Goal: Use online tool/utility: Utilize a website feature to perform a specific function

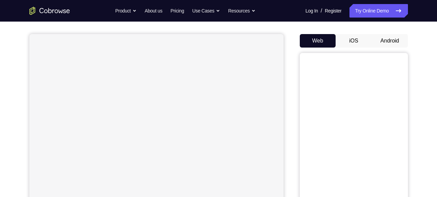
scroll to position [68, 0]
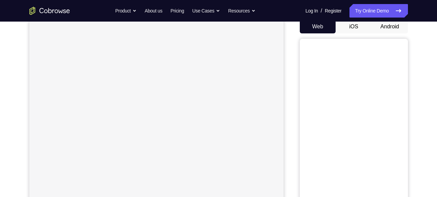
click at [396, 29] on button "Android" at bounding box center [390, 27] width 36 height 14
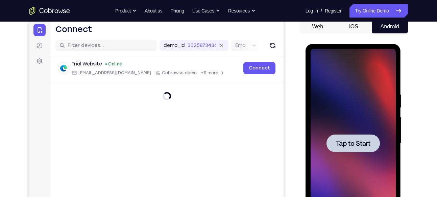
scroll to position [0, 0]
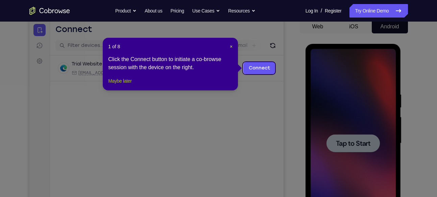
click at [129, 85] on button "Maybe later" at bounding box center [119, 81] width 23 height 8
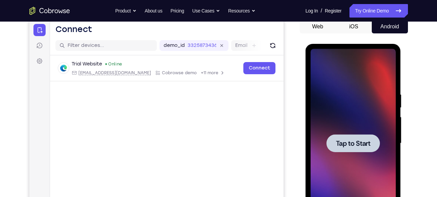
click at [351, 146] on span "Tap to Start" at bounding box center [353, 143] width 34 height 7
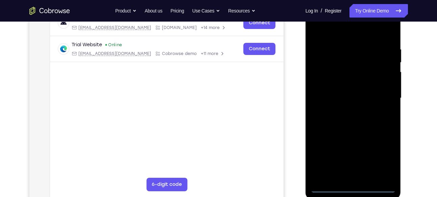
scroll to position [115, 0]
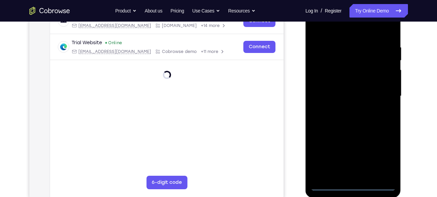
click at [354, 186] on div at bounding box center [353, 96] width 85 height 189
click at [385, 155] on div at bounding box center [353, 96] width 85 height 189
click at [353, 185] on div at bounding box center [353, 96] width 85 height 189
click at [383, 156] on div at bounding box center [353, 96] width 85 height 189
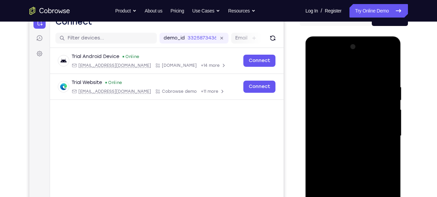
scroll to position [75, 0]
click at [359, 71] on div at bounding box center [353, 136] width 85 height 189
click at [383, 132] on div at bounding box center [353, 136] width 85 height 189
click at [347, 148] on div at bounding box center [353, 136] width 85 height 189
click at [348, 134] on div at bounding box center [353, 136] width 85 height 189
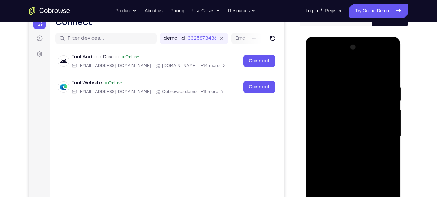
click at [352, 122] on div at bounding box center [353, 136] width 85 height 189
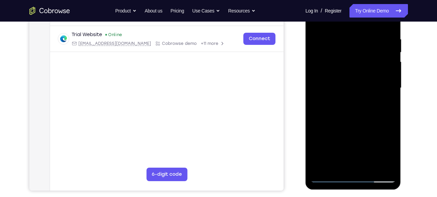
scroll to position [124, 0]
click at [360, 88] on div at bounding box center [353, 87] width 85 height 189
click at [355, 108] on div at bounding box center [353, 87] width 85 height 189
click at [386, 96] on div at bounding box center [353, 87] width 85 height 189
click at [361, 85] on div at bounding box center [353, 87] width 85 height 189
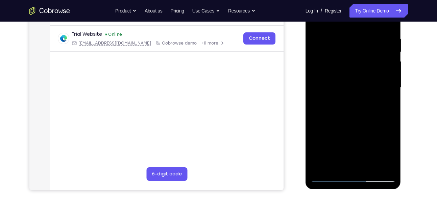
click at [355, 106] on div at bounding box center [353, 87] width 85 height 189
click at [355, 118] on div at bounding box center [353, 87] width 85 height 189
click at [352, 55] on div at bounding box center [353, 87] width 85 height 189
click at [329, 164] on div at bounding box center [353, 87] width 85 height 189
drag, startPoint x: 329, startPoint y: 164, endPoint x: 360, endPoint y: 90, distance: 80.3
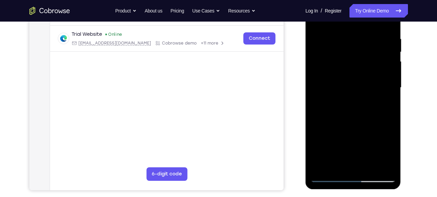
click at [360, 90] on div at bounding box center [353, 87] width 85 height 189
click at [362, 70] on div at bounding box center [353, 87] width 85 height 189
click at [329, 58] on div at bounding box center [353, 87] width 85 height 189
click at [351, 73] on div at bounding box center [353, 87] width 85 height 189
click at [359, 118] on div at bounding box center [353, 87] width 85 height 189
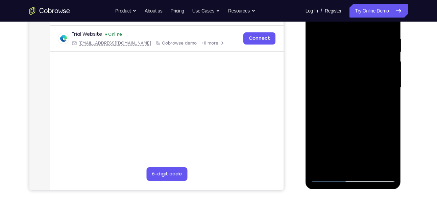
click at [371, 165] on div at bounding box center [353, 87] width 85 height 189
click at [361, 121] on div at bounding box center [353, 87] width 85 height 189
click at [347, 107] on div at bounding box center [353, 87] width 85 height 189
click at [339, 162] on div at bounding box center [353, 87] width 85 height 189
drag, startPoint x: 329, startPoint y: 167, endPoint x: 328, endPoint y: 158, distance: 8.8
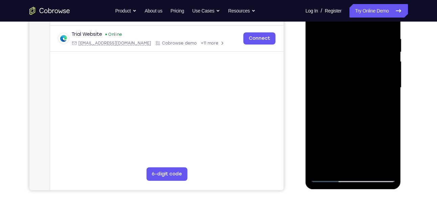
click at [328, 158] on div at bounding box center [353, 87] width 85 height 189
click at [347, 43] on div at bounding box center [353, 87] width 85 height 189
click at [329, 57] on div at bounding box center [353, 87] width 85 height 189
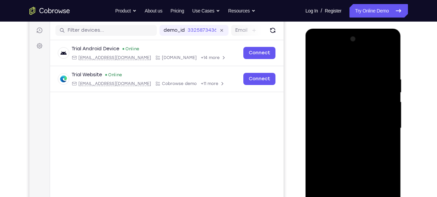
scroll to position [78, 0]
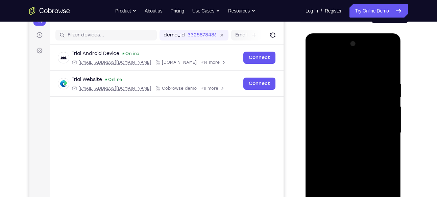
click at [316, 55] on div at bounding box center [353, 133] width 85 height 189
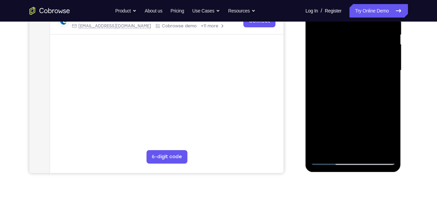
scroll to position [141, 0]
click at [344, 147] on div at bounding box center [353, 70] width 85 height 189
drag, startPoint x: 328, startPoint y: 102, endPoint x: 327, endPoint y: 25, distance: 77.1
click at [327, 25] on div at bounding box center [353, 70] width 85 height 189
drag, startPoint x: 338, startPoint y: 79, endPoint x: 344, endPoint y: 26, distance: 52.8
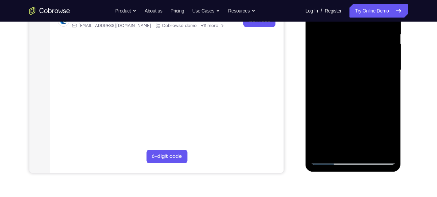
click at [344, 26] on div at bounding box center [353, 70] width 85 height 189
drag, startPoint x: 343, startPoint y: 97, endPoint x: 344, endPoint y: 53, distance: 44.6
click at [344, 53] on div at bounding box center [353, 70] width 85 height 189
drag, startPoint x: 345, startPoint y: 111, endPoint x: 342, endPoint y: 53, distance: 57.2
click at [342, 53] on div at bounding box center [353, 70] width 85 height 189
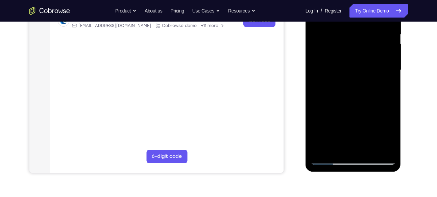
drag, startPoint x: 343, startPoint y: 109, endPoint x: 349, endPoint y: 54, distance: 55.4
click at [349, 54] on div at bounding box center [353, 70] width 85 height 189
drag, startPoint x: 337, startPoint y: 134, endPoint x: 342, endPoint y: 90, distance: 43.6
click at [342, 90] on div at bounding box center [353, 70] width 85 height 189
click at [339, 108] on div at bounding box center [353, 70] width 85 height 189
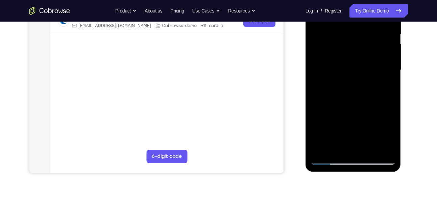
click at [332, 60] on div at bounding box center [353, 70] width 85 height 189
click at [385, 148] on div at bounding box center [353, 70] width 85 height 189
click at [331, 158] on div at bounding box center [353, 70] width 85 height 189
click at [329, 158] on div at bounding box center [353, 70] width 85 height 189
click at [337, 147] on div at bounding box center [353, 70] width 85 height 189
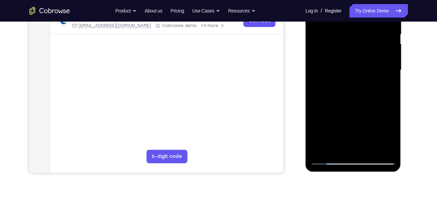
click at [353, 78] on div at bounding box center [353, 70] width 85 height 189
click at [354, 122] on div at bounding box center [353, 70] width 85 height 189
click at [376, 123] on div at bounding box center [353, 70] width 85 height 189
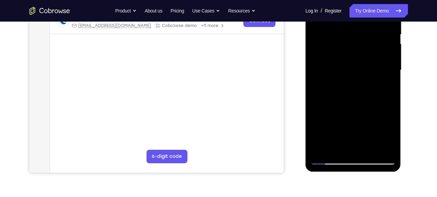
click at [386, 85] on div at bounding box center [353, 70] width 85 height 189
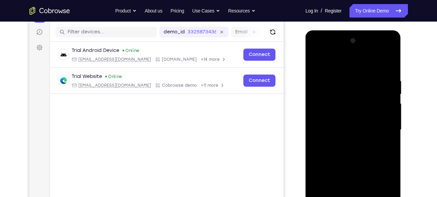
scroll to position [79, 0]
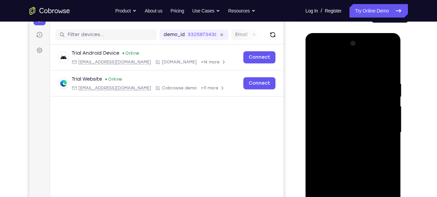
click at [316, 64] on div at bounding box center [353, 132] width 85 height 189
click at [345, 152] on div at bounding box center [353, 132] width 85 height 189
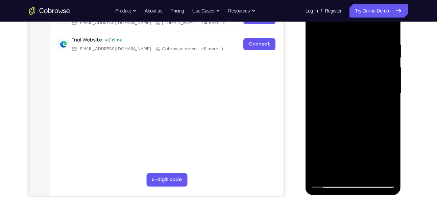
scroll to position [118, 0]
click at [346, 168] on div at bounding box center [353, 93] width 85 height 189
click at [360, 134] on div at bounding box center [353, 93] width 85 height 189
click at [330, 147] on div at bounding box center [353, 93] width 85 height 189
click at [339, 146] on div at bounding box center [353, 93] width 85 height 189
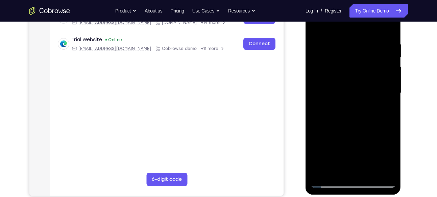
click at [359, 170] on div at bounding box center [353, 93] width 85 height 189
click at [362, 135] on div at bounding box center [353, 93] width 85 height 189
click at [347, 146] on div at bounding box center [353, 93] width 85 height 189
click at [330, 145] on div at bounding box center [353, 93] width 85 height 189
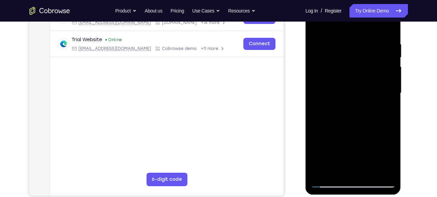
click at [382, 143] on div at bounding box center [353, 93] width 85 height 189
click at [387, 110] on div at bounding box center [353, 93] width 85 height 189
click at [316, 25] on div at bounding box center [353, 93] width 85 height 189
click at [349, 114] on div at bounding box center [353, 93] width 85 height 189
click at [341, 169] on div at bounding box center [353, 93] width 85 height 189
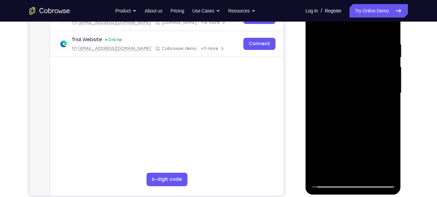
click at [341, 169] on div at bounding box center [353, 93] width 85 height 189
click at [337, 171] on div at bounding box center [353, 93] width 85 height 189
drag, startPoint x: 384, startPoint y: 143, endPoint x: 362, endPoint y: 159, distance: 27.3
click at [362, 159] on div at bounding box center [353, 93] width 85 height 189
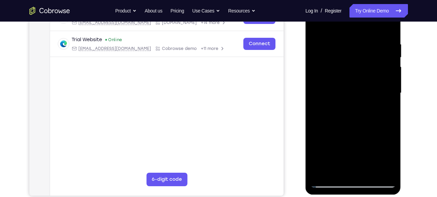
click at [331, 148] on div at bounding box center [353, 93] width 85 height 189
click at [323, 146] on div at bounding box center [353, 93] width 85 height 189
click at [390, 158] on div at bounding box center [353, 93] width 85 height 189
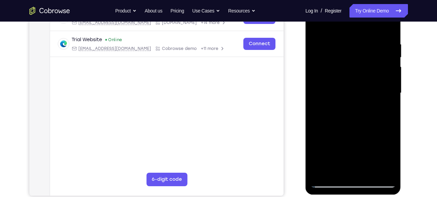
click at [390, 158] on div at bounding box center [353, 93] width 85 height 189
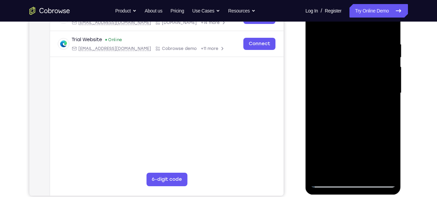
click at [390, 158] on div at bounding box center [353, 93] width 85 height 189
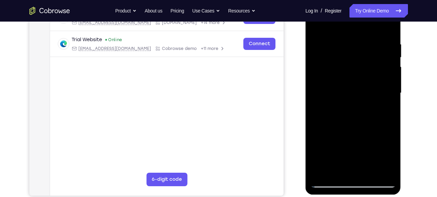
click at [390, 158] on div at bounding box center [353, 93] width 85 height 189
click at [384, 147] on div at bounding box center [353, 93] width 85 height 189
click at [361, 155] on div at bounding box center [353, 93] width 85 height 189
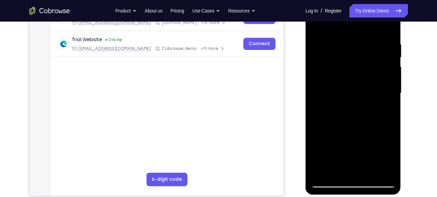
click at [329, 143] on div at bounding box center [353, 93] width 85 height 189
click at [324, 144] on div at bounding box center [353, 93] width 85 height 189
click at [388, 109] on div at bounding box center [353, 93] width 85 height 189
click at [360, 158] on div at bounding box center [353, 93] width 85 height 189
click at [370, 144] on div at bounding box center [353, 93] width 85 height 189
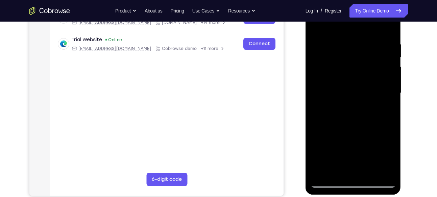
click at [363, 146] on div at bounding box center [353, 93] width 85 height 189
click at [387, 109] on div at bounding box center [353, 93] width 85 height 189
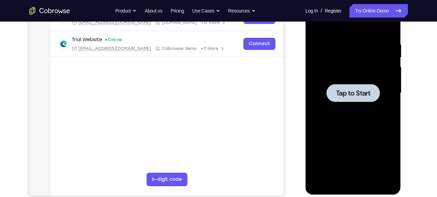
click at [346, 90] on span "Tap to Start" at bounding box center [353, 93] width 34 height 7
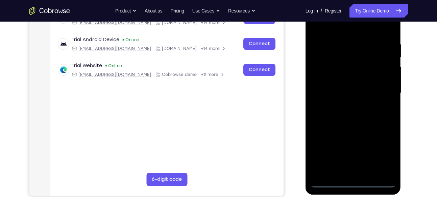
click at [351, 180] on div at bounding box center [353, 93] width 85 height 189
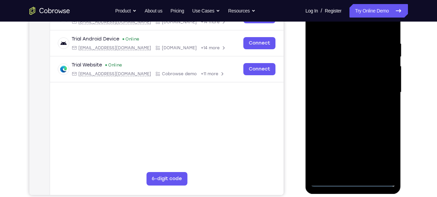
scroll to position [119, 0]
click at [352, 179] on div at bounding box center [353, 92] width 85 height 189
click at [353, 180] on div at bounding box center [353, 92] width 85 height 189
click at [383, 150] on div at bounding box center [353, 92] width 85 height 189
click at [370, 25] on div at bounding box center [353, 92] width 85 height 189
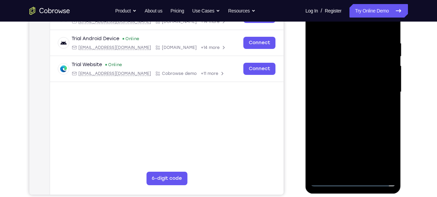
click at [382, 89] on div at bounding box center [353, 92] width 85 height 189
click at [352, 162] on div at bounding box center [353, 92] width 85 height 189
click at [362, 170] on div at bounding box center [353, 92] width 85 height 189
click at [357, 86] on div at bounding box center [353, 92] width 85 height 189
click at [361, 78] on div at bounding box center [353, 92] width 85 height 189
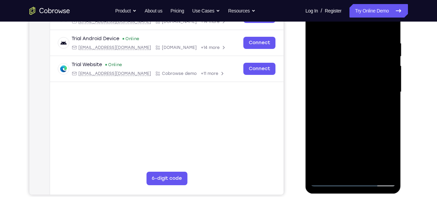
click at [359, 92] on div at bounding box center [353, 92] width 85 height 189
click at [363, 114] on div at bounding box center [353, 92] width 85 height 189
click at [356, 126] on div at bounding box center [353, 92] width 85 height 189
click at [335, 59] on div at bounding box center [353, 92] width 85 height 189
click at [327, 169] on div at bounding box center [353, 92] width 85 height 189
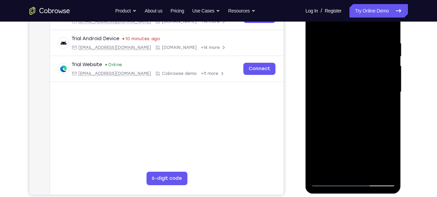
click at [360, 75] on div at bounding box center [353, 92] width 85 height 189
click at [345, 63] on div at bounding box center [353, 92] width 85 height 189
click at [359, 78] on div at bounding box center [353, 92] width 85 height 189
click at [360, 122] on div at bounding box center [353, 92] width 85 height 189
click at [370, 172] on div at bounding box center [353, 92] width 85 height 189
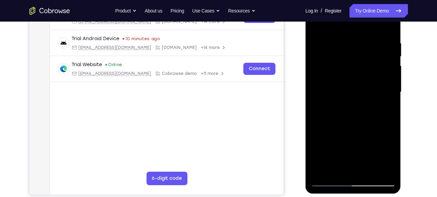
click at [355, 128] on div at bounding box center [353, 92] width 85 height 189
click at [351, 114] on div at bounding box center [353, 92] width 85 height 189
click at [351, 170] on div at bounding box center [353, 92] width 85 height 189
click at [329, 170] on div at bounding box center [353, 92] width 85 height 189
click at [346, 48] on div at bounding box center [353, 92] width 85 height 189
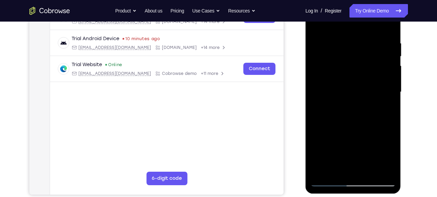
click at [357, 170] on div at bounding box center [353, 92] width 85 height 189
drag, startPoint x: 365, startPoint y: 165, endPoint x: 368, endPoint y: 99, distance: 65.7
click at [368, 99] on div at bounding box center [353, 92] width 85 height 189
drag, startPoint x: 361, startPoint y: 156, endPoint x: 359, endPoint y: 95, distance: 61.2
click at [359, 95] on div at bounding box center [353, 92] width 85 height 189
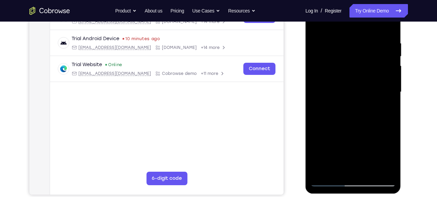
drag, startPoint x: 356, startPoint y: 153, endPoint x: 357, endPoint y: 87, distance: 65.6
click at [357, 87] on div at bounding box center [353, 92] width 85 height 189
drag, startPoint x: 360, startPoint y: 160, endPoint x: 361, endPoint y: 96, distance: 63.9
click at [361, 96] on div at bounding box center [353, 92] width 85 height 189
drag, startPoint x: 358, startPoint y: 156, endPoint x: 362, endPoint y: 63, distance: 93.1
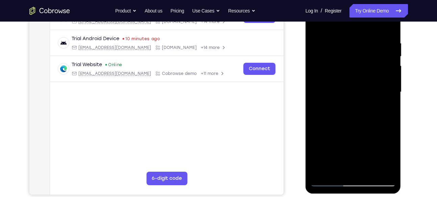
click at [362, 63] on div at bounding box center [353, 92] width 85 height 189
click at [334, 121] on div at bounding box center [353, 92] width 85 height 189
click at [333, 84] on div at bounding box center [353, 92] width 85 height 189
click at [385, 168] on div at bounding box center [353, 92] width 85 height 189
click at [333, 179] on div at bounding box center [353, 92] width 85 height 189
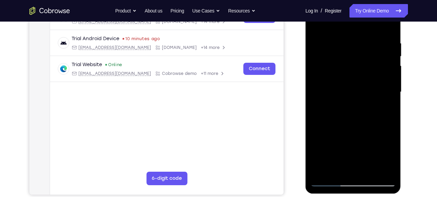
click at [333, 179] on div at bounding box center [353, 92] width 85 height 189
click at [329, 180] on div at bounding box center [353, 92] width 85 height 189
click at [336, 169] on div at bounding box center [353, 92] width 85 height 189
click at [337, 146] on div at bounding box center [353, 92] width 85 height 189
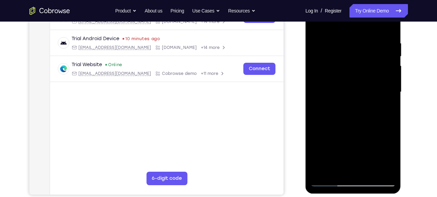
click at [362, 145] on div at bounding box center [353, 92] width 85 height 189
click at [362, 133] on div at bounding box center [353, 92] width 85 height 189
click at [375, 145] on div at bounding box center [353, 92] width 85 height 189
click at [346, 144] on div at bounding box center [353, 92] width 85 height 189
click at [328, 144] on div at bounding box center [353, 92] width 85 height 189
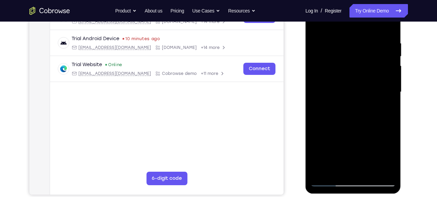
click at [356, 166] on div at bounding box center [353, 92] width 85 height 189
click at [354, 146] on div at bounding box center [353, 92] width 85 height 189
click at [330, 144] on div at bounding box center [353, 92] width 85 height 189
click at [369, 133] on div at bounding box center [353, 92] width 85 height 189
click at [386, 106] on div at bounding box center [353, 92] width 85 height 189
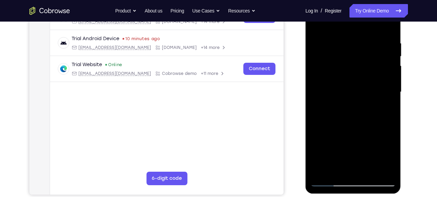
click at [318, 25] on div at bounding box center [353, 92] width 85 height 189
click at [328, 183] on div at bounding box center [353, 92] width 85 height 189
click at [371, 171] on div at bounding box center [353, 92] width 85 height 189
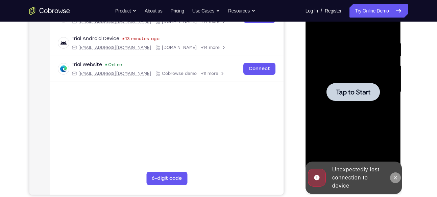
click at [397, 177] on icon at bounding box center [395, 178] width 3 height 3
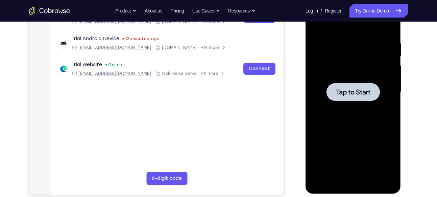
click at [338, 90] on span "Tap to Start" at bounding box center [353, 92] width 34 height 7
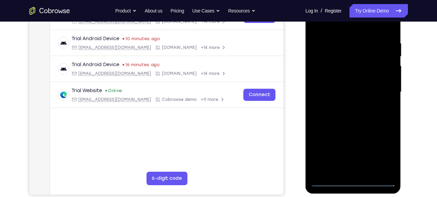
click at [352, 182] on div at bounding box center [353, 92] width 85 height 189
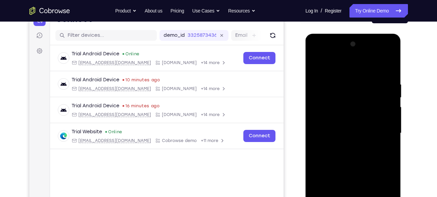
scroll to position [76, 0]
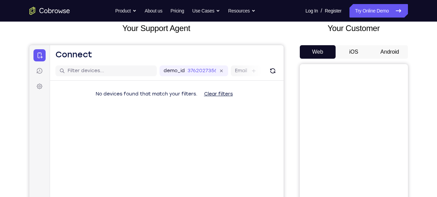
scroll to position [40, 0]
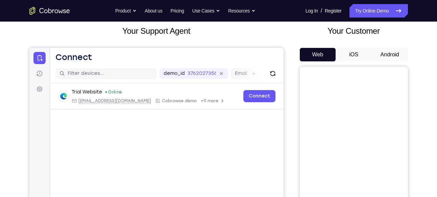
click at [393, 56] on button "Android" at bounding box center [390, 55] width 36 height 14
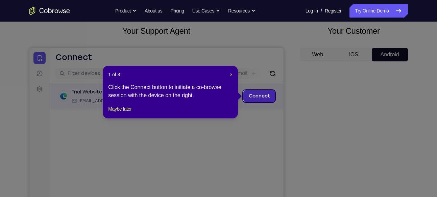
click at [254, 97] on link "Connect" at bounding box center [259, 96] width 32 height 12
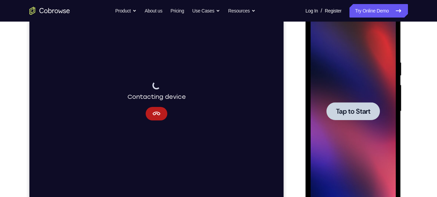
scroll to position [101, 0]
click at [161, 111] on button "Cancel" at bounding box center [156, 114] width 22 height 14
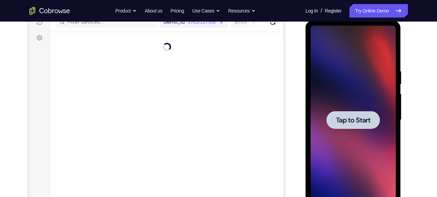
scroll to position [88, 0]
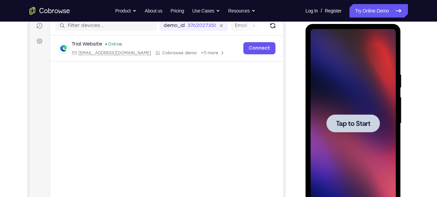
click at [351, 120] on span "Tap to Start" at bounding box center [353, 123] width 34 height 7
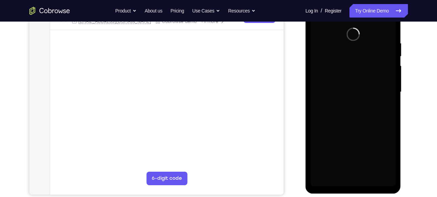
scroll to position [120, 0]
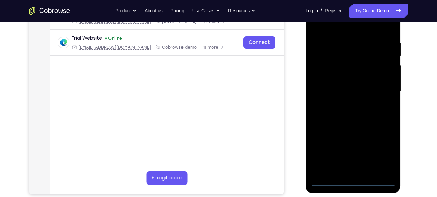
click at [355, 178] on div at bounding box center [353, 91] width 85 height 189
click at [354, 179] on div at bounding box center [353, 91] width 85 height 189
click at [353, 181] on div at bounding box center [353, 91] width 85 height 189
click at [381, 148] on div at bounding box center [353, 91] width 85 height 189
click at [367, 27] on div at bounding box center [353, 91] width 85 height 189
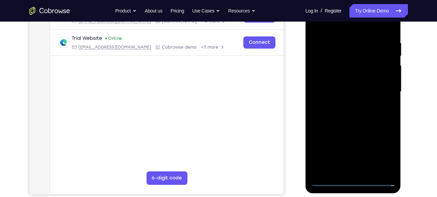
click at [381, 90] on div at bounding box center [353, 91] width 85 height 189
click at [346, 102] on div at bounding box center [353, 91] width 85 height 189
click at [355, 86] on div at bounding box center [353, 91] width 85 height 189
click at [354, 79] on div at bounding box center [353, 91] width 85 height 189
click at [355, 92] on div at bounding box center [353, 91] width 85 height 189
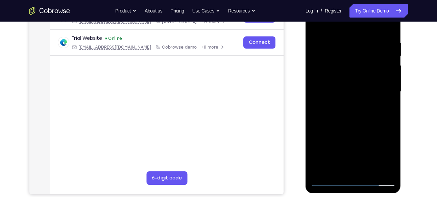
click at [354, 114] on div at bounding box center [353, 91] width 85 height 189
click at [384, 24] on div at bounding box center [353, 91] width 85 height 189
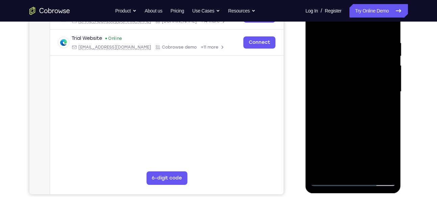
click at [358, 112] on div at bounding box center [353, 91] width 85 height 189
click at [351, 124] on div at bounding box center [353, 91] width 85 height 189
click at [357, 57] on div at bounding box center [353, 91] width 85 height 189
click at [328, 168] on div at bounding box center [353, 91] width 85 height 189
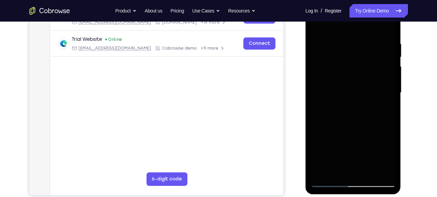
scroll to position [120, 0]
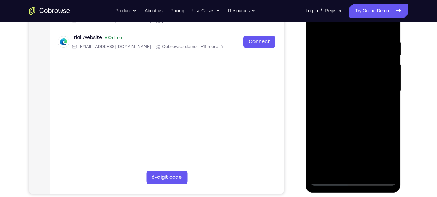
click at [366, 88] on div at bounding box center [353, 91] width 85 height 189
click at [347, 73] on div at bounding box center [353, 91] width 85 height 189
click at [343, 65] on div at bounding box center [353, 91] width 85 height 189
click at [351, 78] on div at bounding box center [353, 91] width 85 height 189
click at [358, 110] on div at bounding box center [353, 91] width 85 height 189
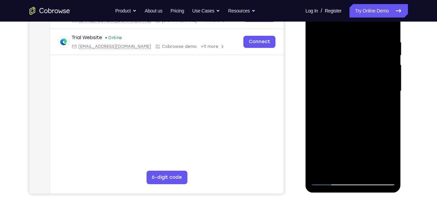
click at [372, 169] on div at bounding box center [353, 91] width 85 height 189
click at [356, 121] on div at bounding box center [353, 91] width 85 height 189
click at [330, 178] on div at bounding box center [353, 91] width 85 height 189
click at [328, 179] on div at bounding box center [353, 91] width 85 height 189
click at [372, 171] on div at bounding box center [353, 91] width 85 height 189
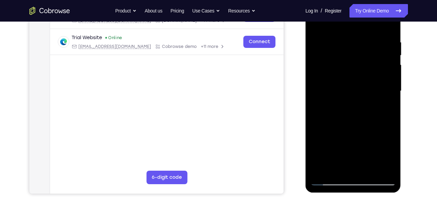
click at [347, 141] on div at bounding box center [353, 91] width 85 height 189
click at [332, 179] on div at bounding box center [353, 91] width 85 height 189
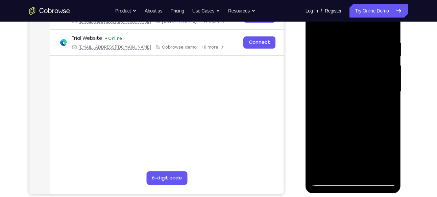
click at [327, 181] on div at bounding box center [353, 91] width 85 height 189
click at [370, 171] on div at bounding box center [353, 91] width 85 height 189
